Goal: Task Accomplishment & Management: Use online tool/utility

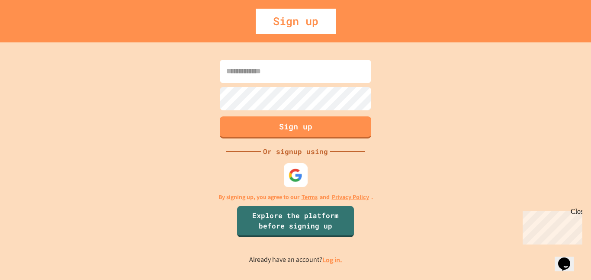
click at [296, 175] on img at bounding box center [295, 175] width 14 height 14
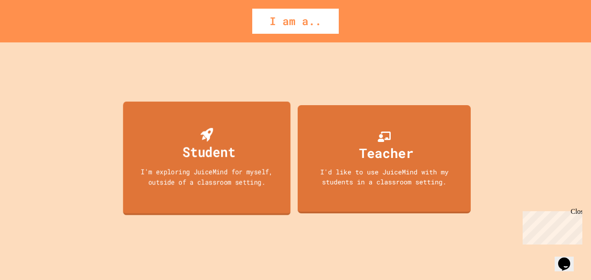
click at [253, 157] on div "Student I'm exploring JuiceMind for myself, outside of a classroom setting." at bounding box center [206, 158] width 167 height 114
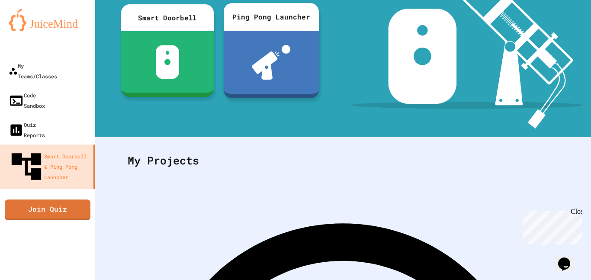
scroll to position [109, 0]
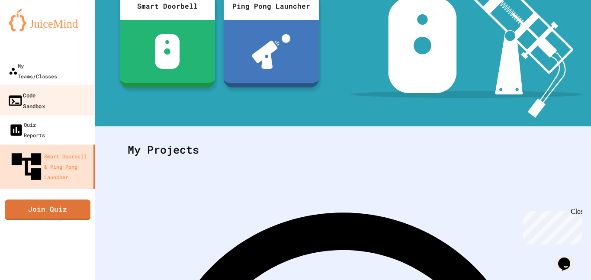
click at [45, 90] on div "Code Sandbox" at bounding box center [26, 100] width 38 height 21
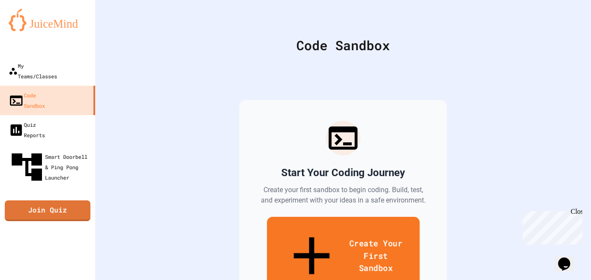
click at [342, 234] on link "Create Your First Sandbox" at bounding box center [343, 257] width 153 height 80
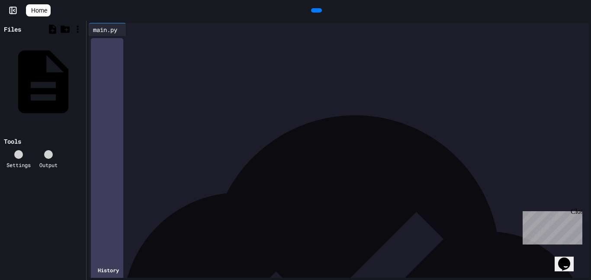
click at [193, 48] on div at bounding box center [345, 42] width 487 height 12
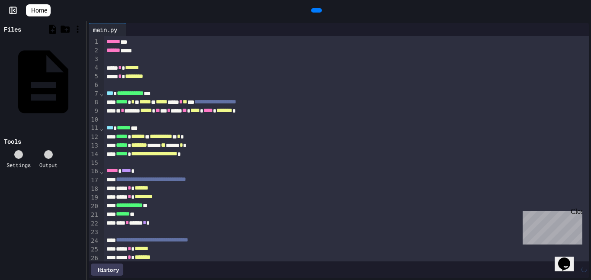
scroll to position [37, 0]
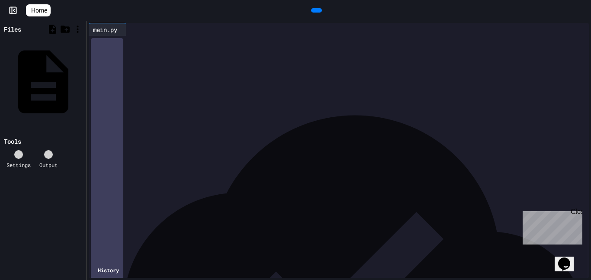
click at [322, 8] on div at bounding box center [316, 10] width 11 height 4
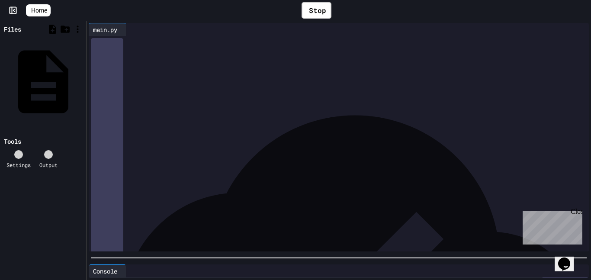
click at [247, 262] on div at bounding box center [339, 257] width 504 height 9
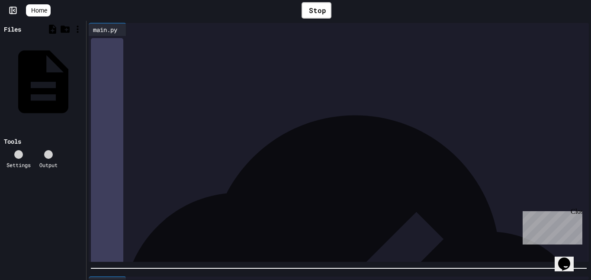
scroll to position [66, 0]
click at [163, 168] on div "**** * ****** * *" at bounding box center [346, 169] width 485 height 9
click at [162, 229] on div "**** * ***** * * *" at bounding box center [346, 229] width 485 height 9
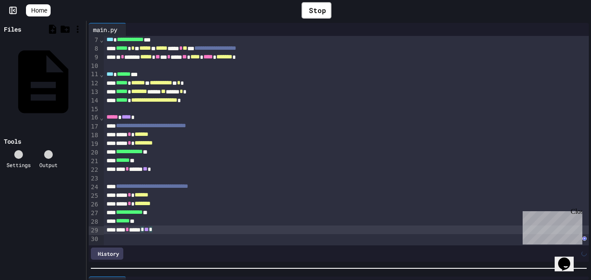
scroll to position [243, 0]
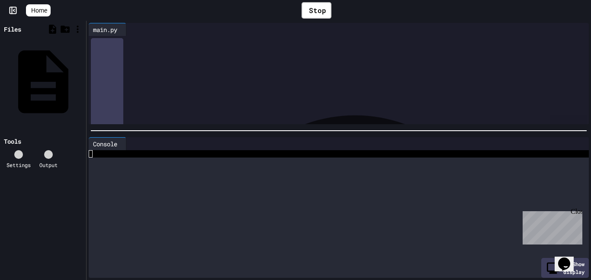
click at [280, 122] on div "**********" at bounding box center [339, 150] width 504 height 259
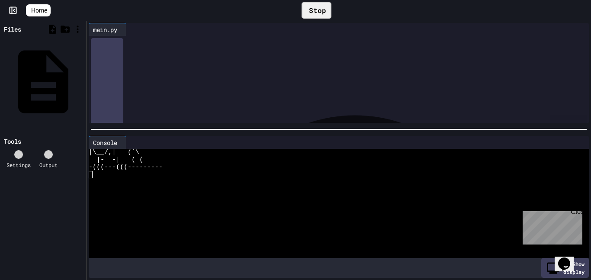
click at [309, 13] on icon at bounding box center [311, 15] width 5 height 5
click at [311, 9] on div at bounding box center [316, 10] width 11 height 4
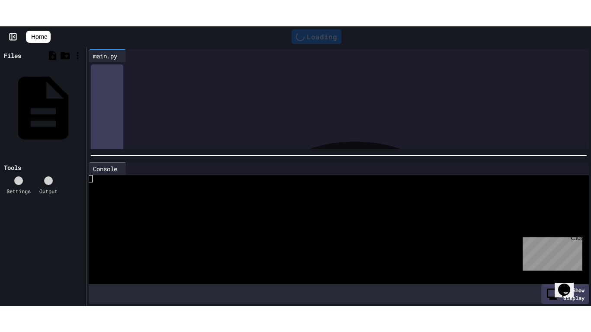
scroll to position [0, 0]
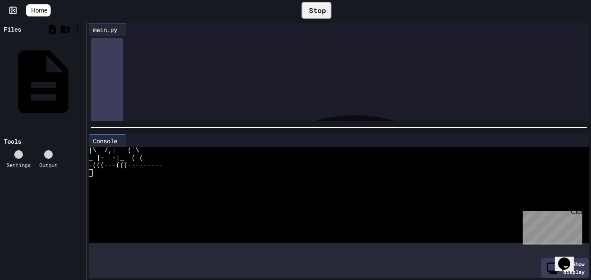
click at [166, 125] on div at bounding box center [339, 127] width 504 height 9
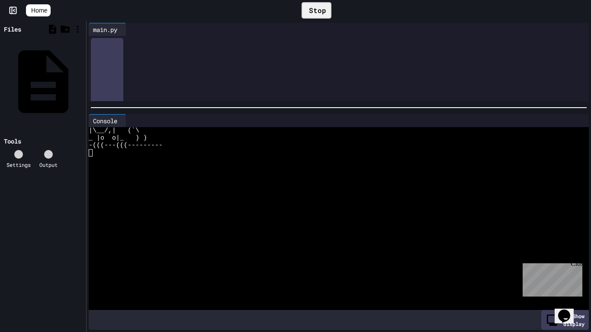
click at [250, 110] on div at bounding box center [339, 107] width 504 height 9
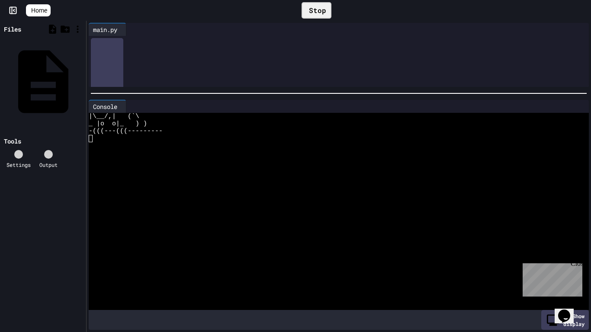
click at [230, 91] on div at bounding box center [339, 93] width 504 height 9
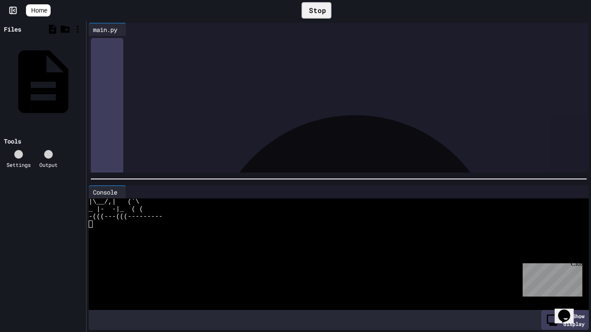
click at [209, 180] on div at bounding box center [339, 179] width 504 height 9
click at [307, 10] on icon at bounding box center [307, 10] width 0 height 0
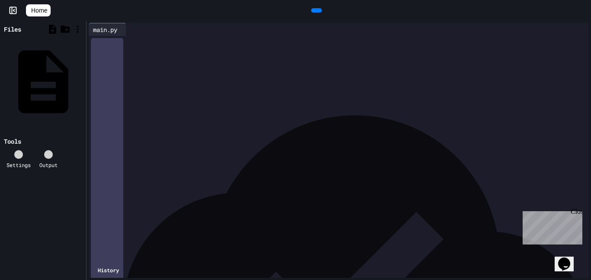
click at [318, 13] on div at bounding box center [316, 10] width 11 height 4
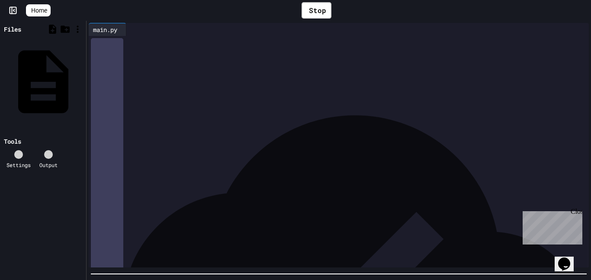
click at [135, 279] on div "**********" at bounding box center [339, 150] width 504 height 259
click at [316, 6] on div "Stop" at bounding box center [316, 10] width 30 height 16
